Goal: Task Accomplishment & Management: Manage account settings

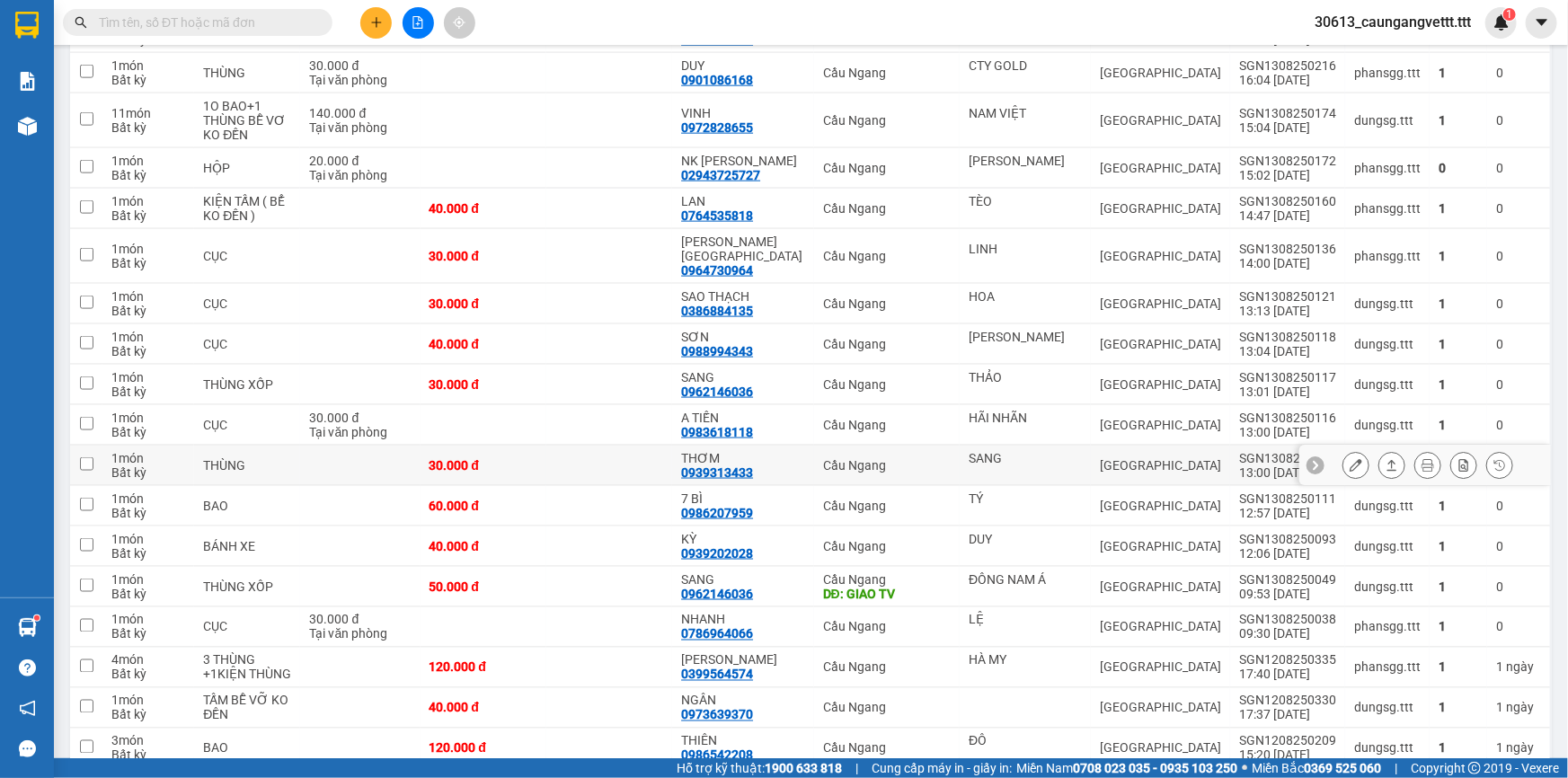
scroll to position [1134, 0]
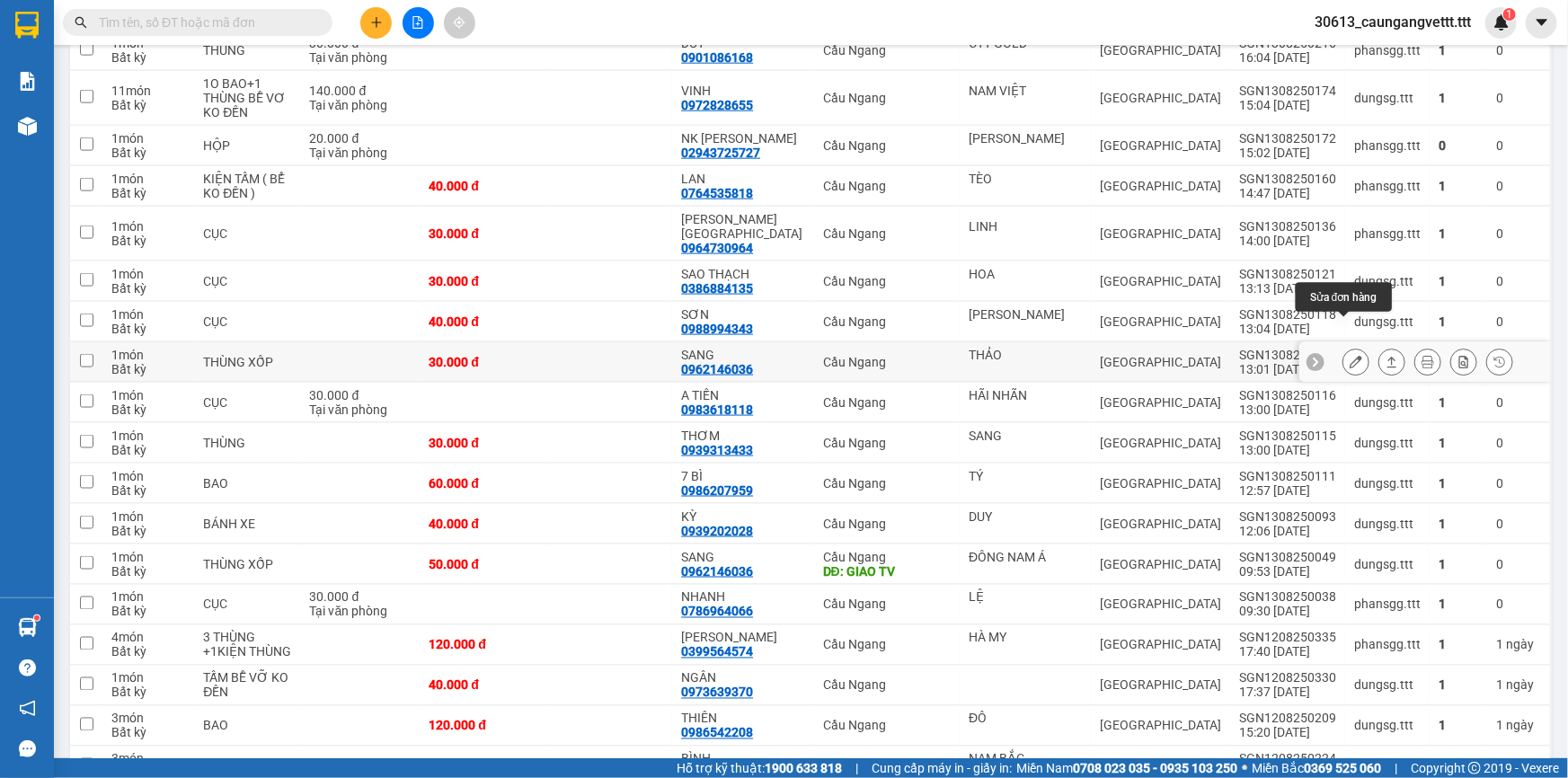
click at [1349, 356] on icon at bounding box center [1355, 362] width 13 height 13
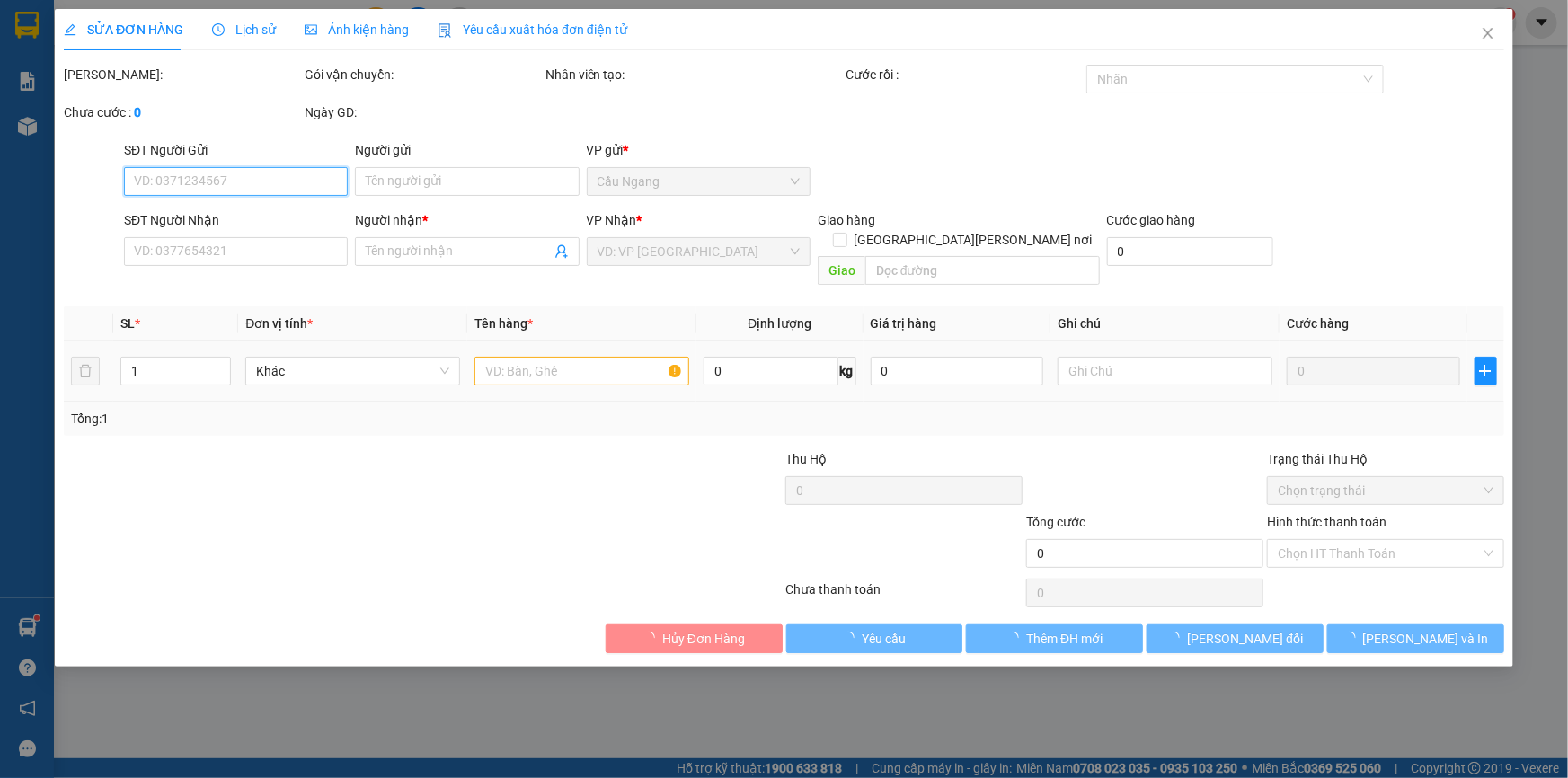
type input "THẢO"
type input "0962146036"
type input "SANG"
type input "30.000"
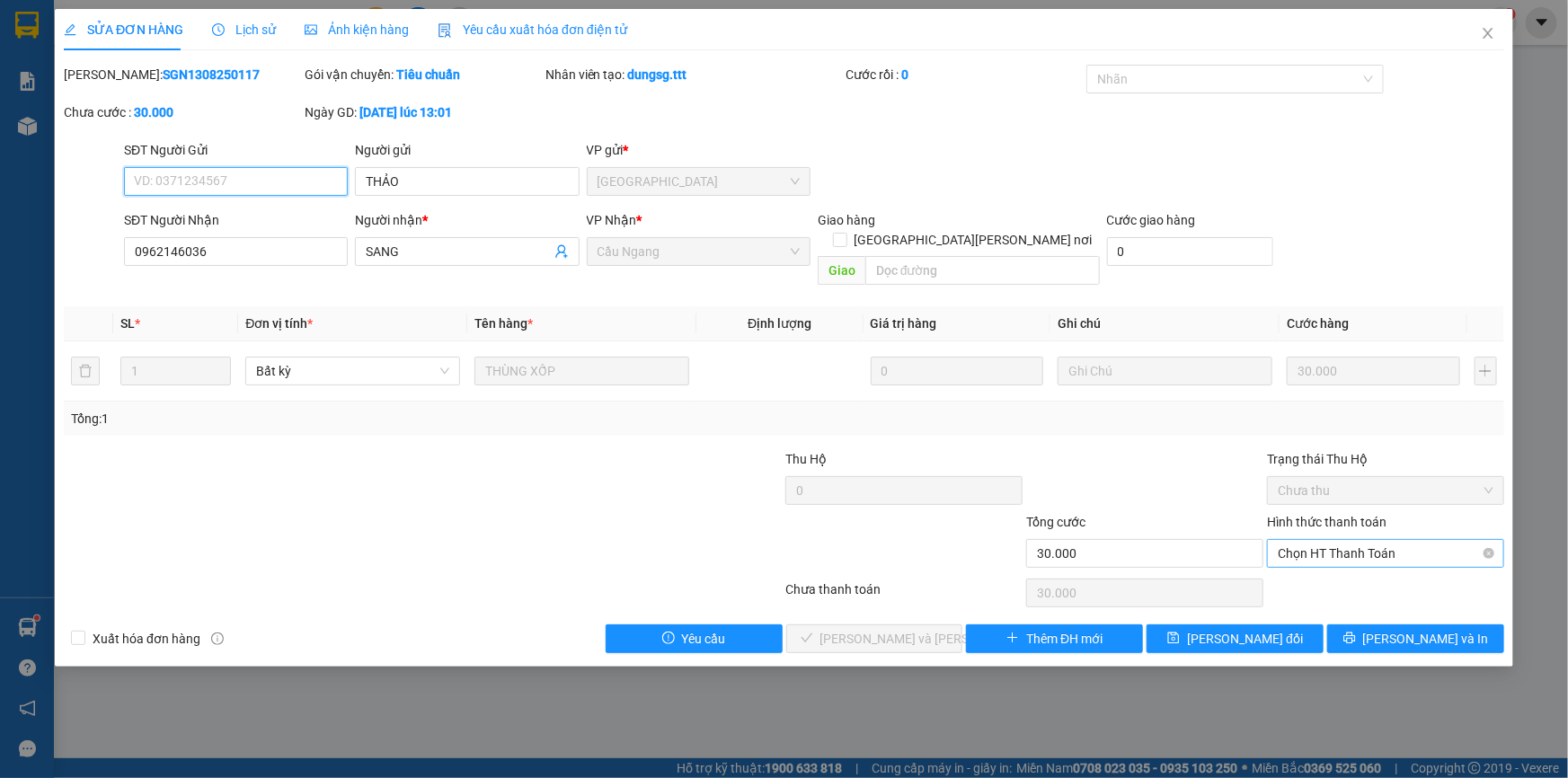
click at [1320, 540] on span "Chọn HT Thanh Toán" at bounding box center [1386, 553] width 216 height 27
drag, startPoint x: 1311, startPoint y: 563, endPoint x: 1288, endPoint y: 563, distance: 23.0
click at [1310, 563] on div "Tại văn phòng" at bounding box center [1386, 569] width 216 height 20
type input "0"
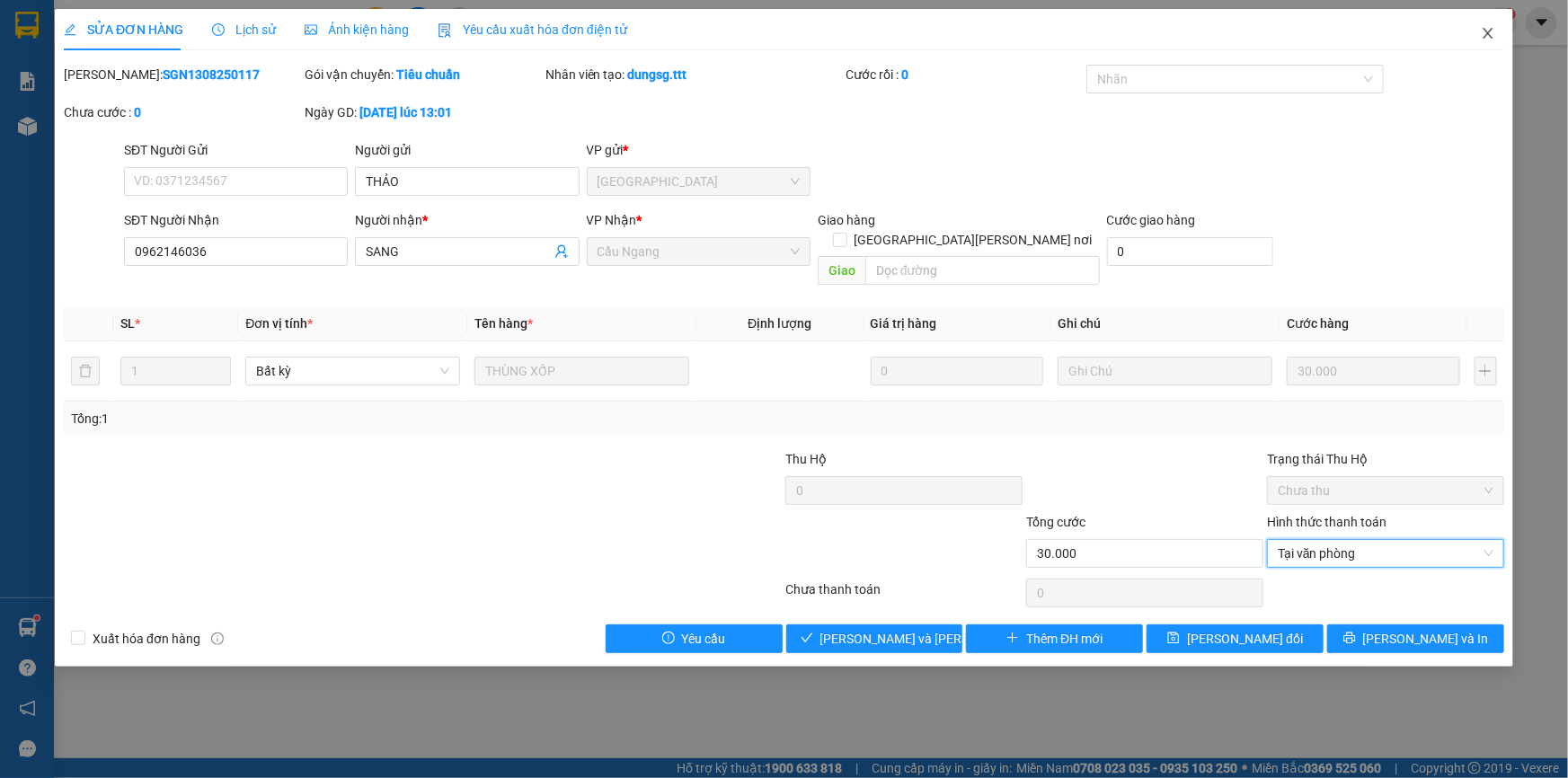
click at [1487, 35] on icon "close" at bounding box center [1487, 33] width 10 height 11
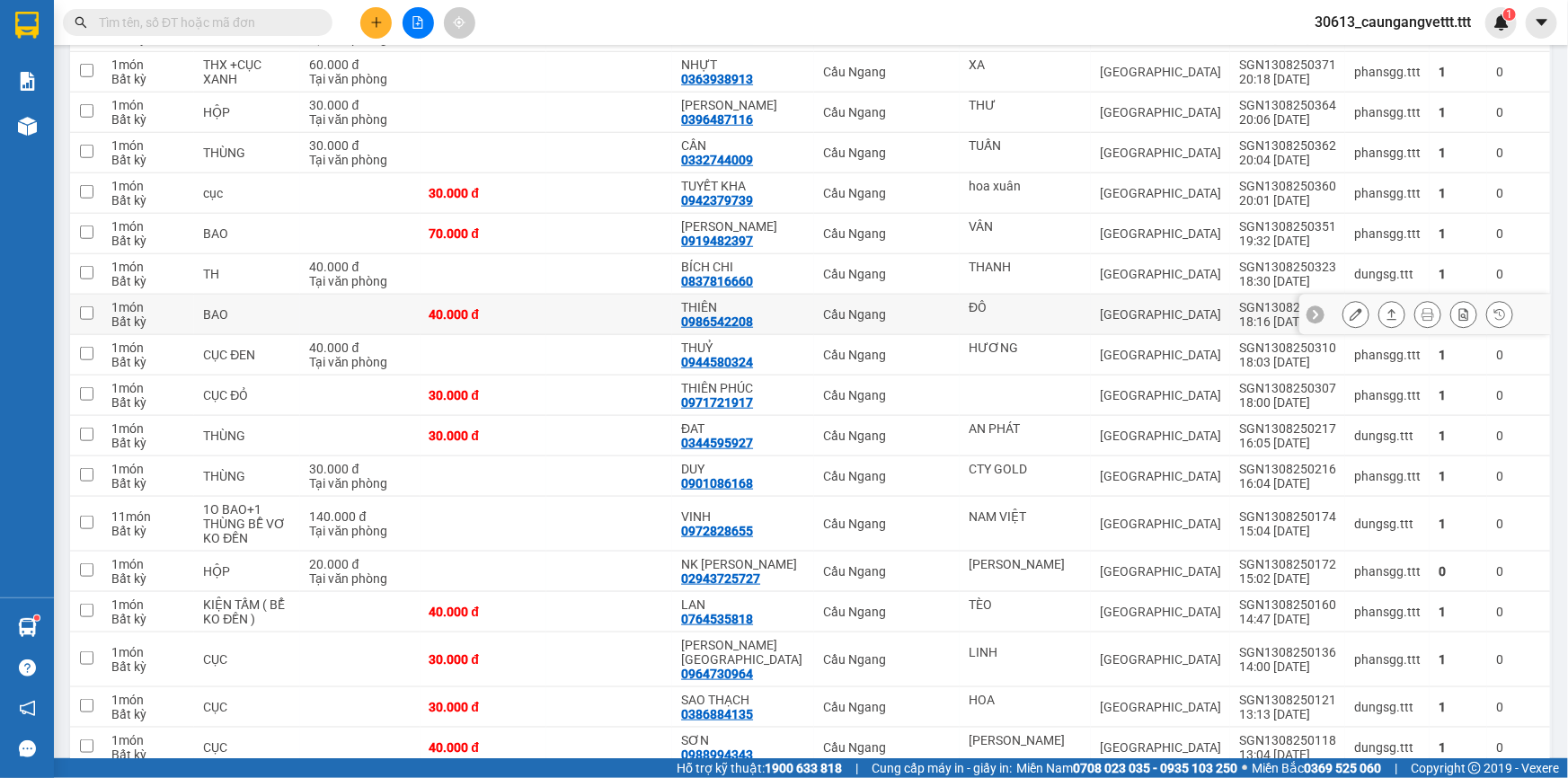
scroll to position [817, 0]
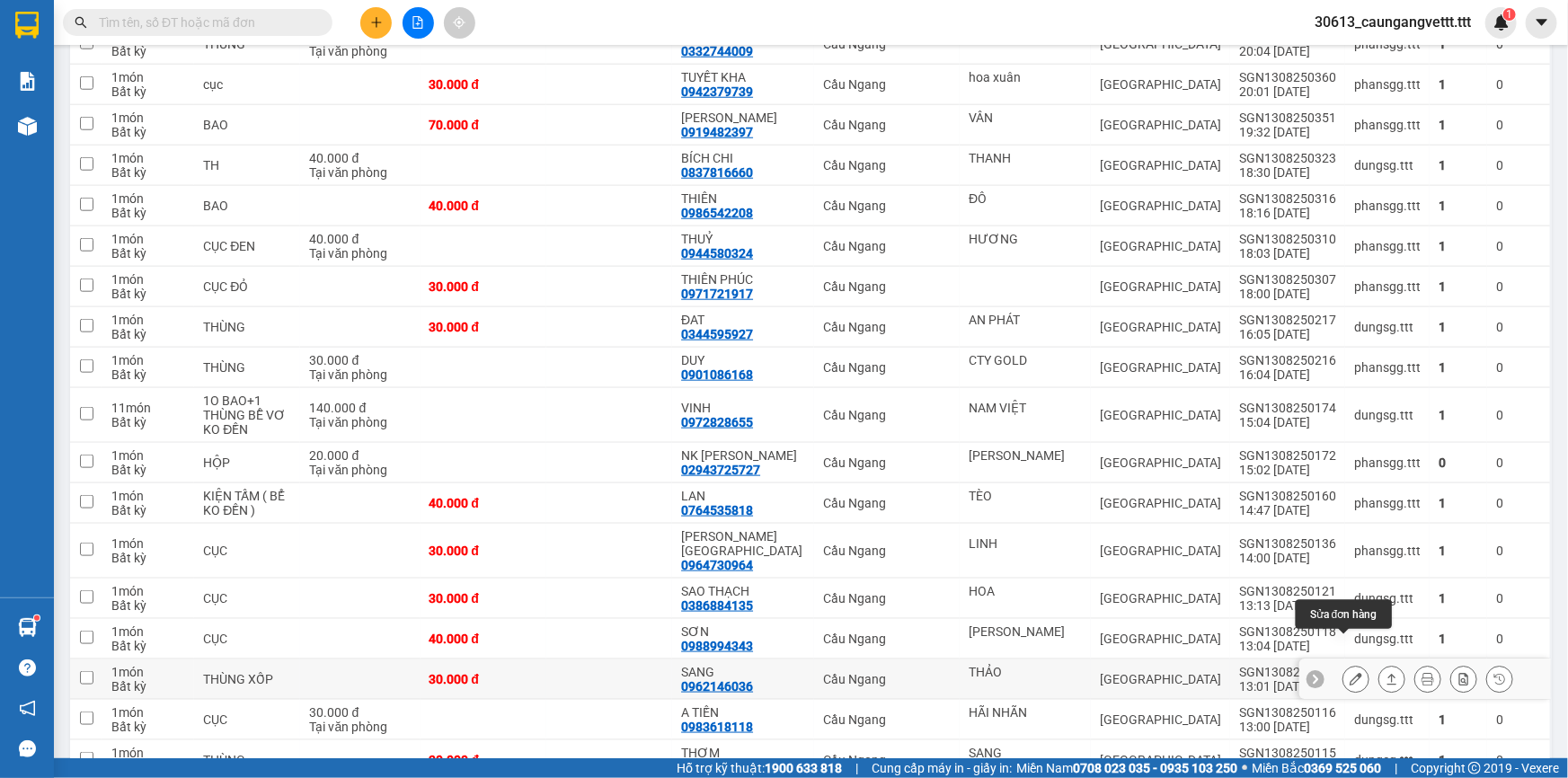
click at [1349, 673] on icon at bounding box center [1355, 679] width 13 height 13
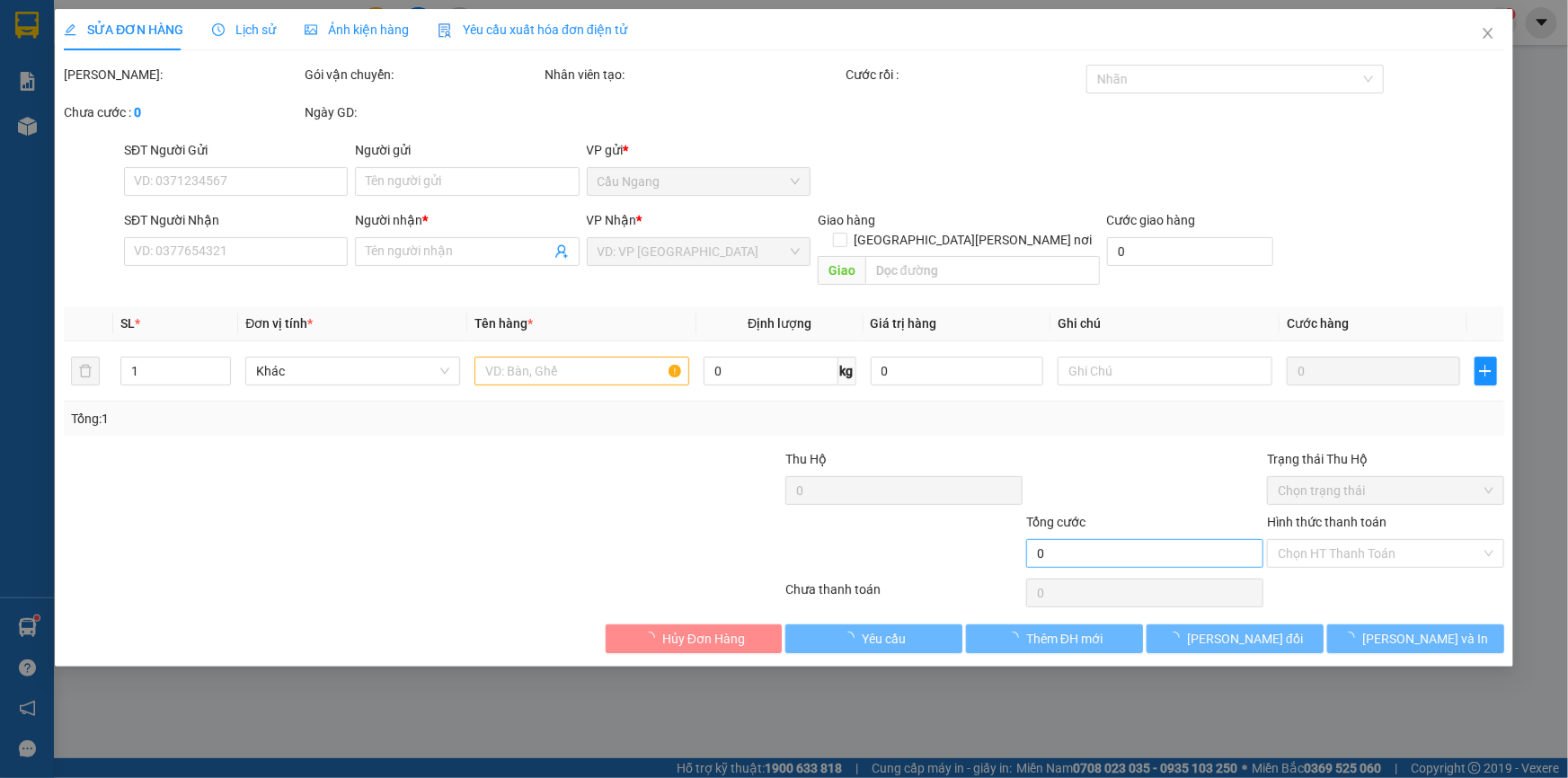
type input "THẢO"
type input "0962146036"
type input "SANG"
type input "30.000"
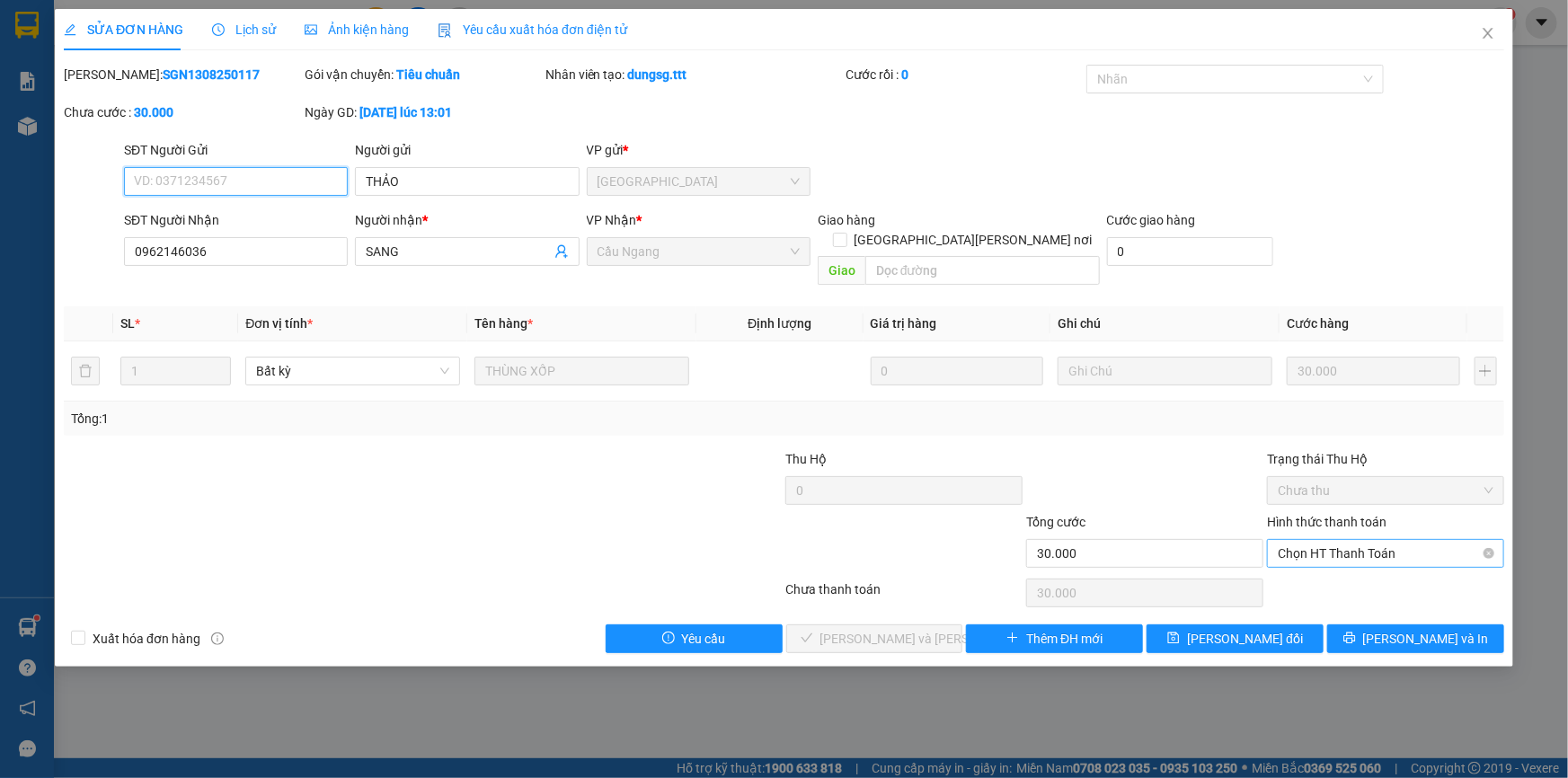
drag, startPoint x: 1318, startPoint y: 527, endPoint x: 1320, endPoint y: 537, distance: 10.2
click at [1322, 540] on span "Chọn HT Thanh Toán" at bounding box center [1386, 553] width 216 height 27
click at [1318, 573] on div "Tại văn phòng" at bounding box center [1386, 569] width 216 height 20
type input "0"
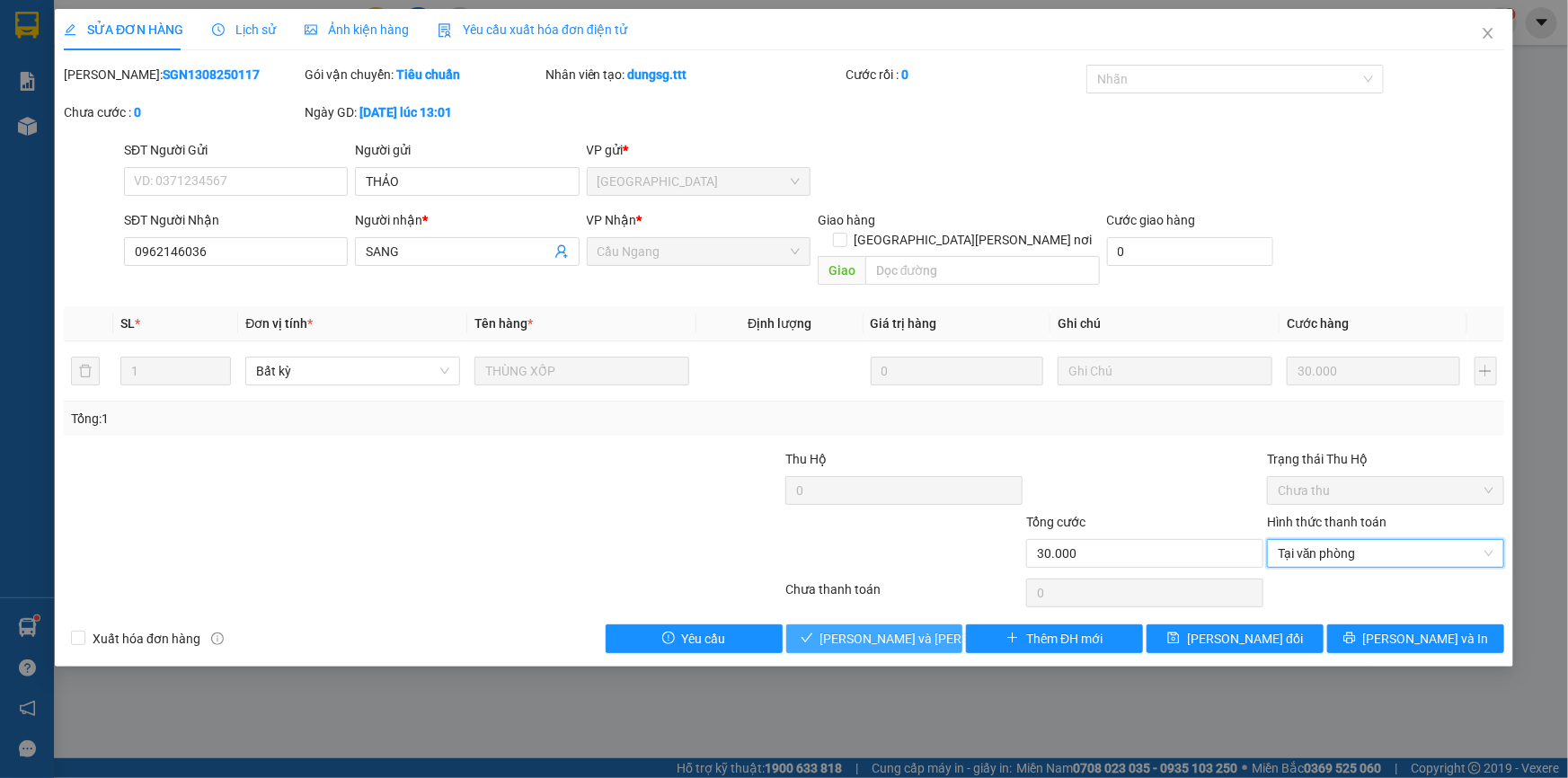
click at [890, 630] on span "[PERSON_NAME] và [PERSON_NAME] hàng" at bounding box center [942, 639] width 243 height 20
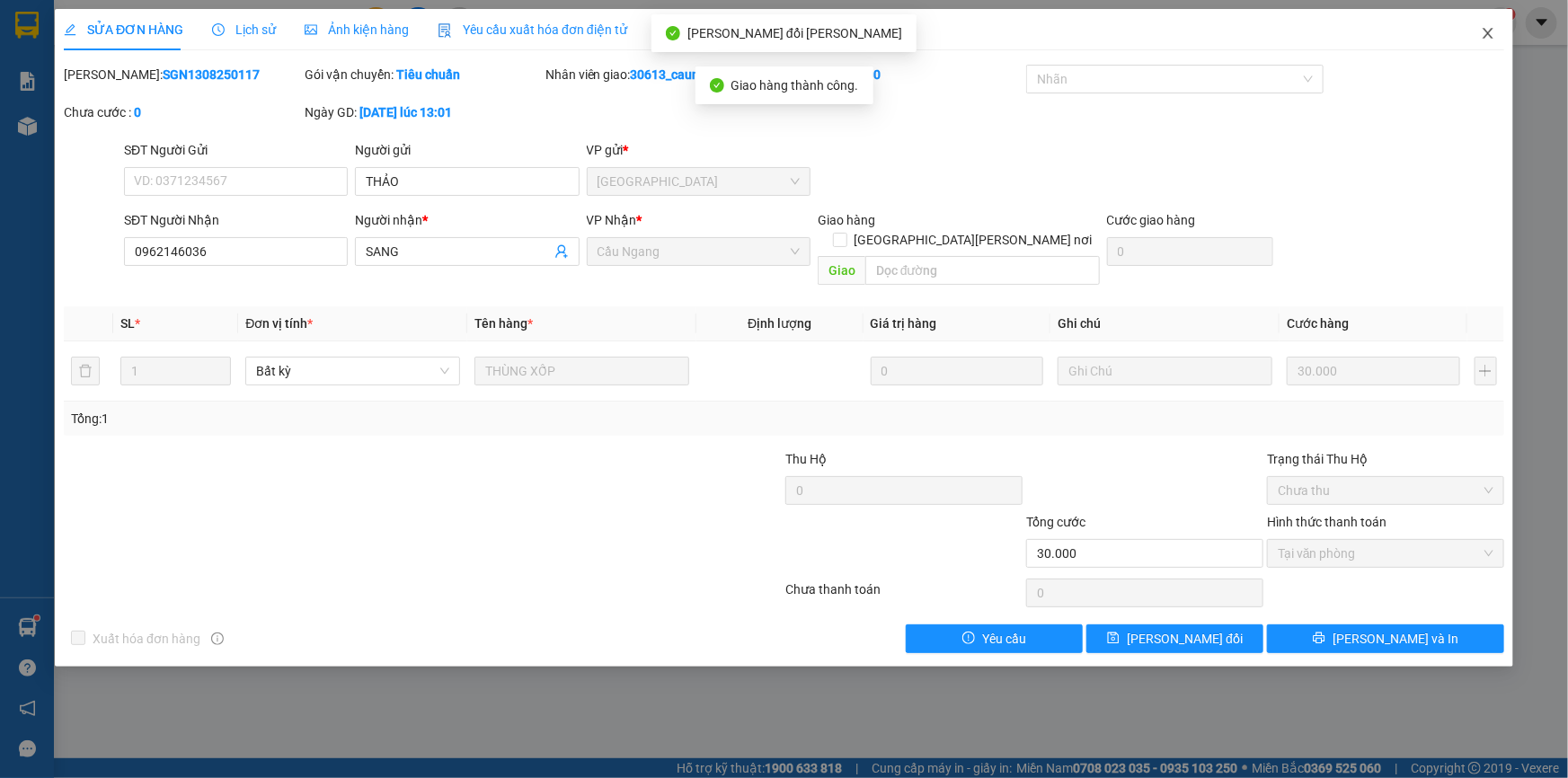
click at [1488, 40] on icon "close" at bounding box center [1487, 33] width 14 height 14
